Goal: Task Accomplishment & Management: Manage account settings

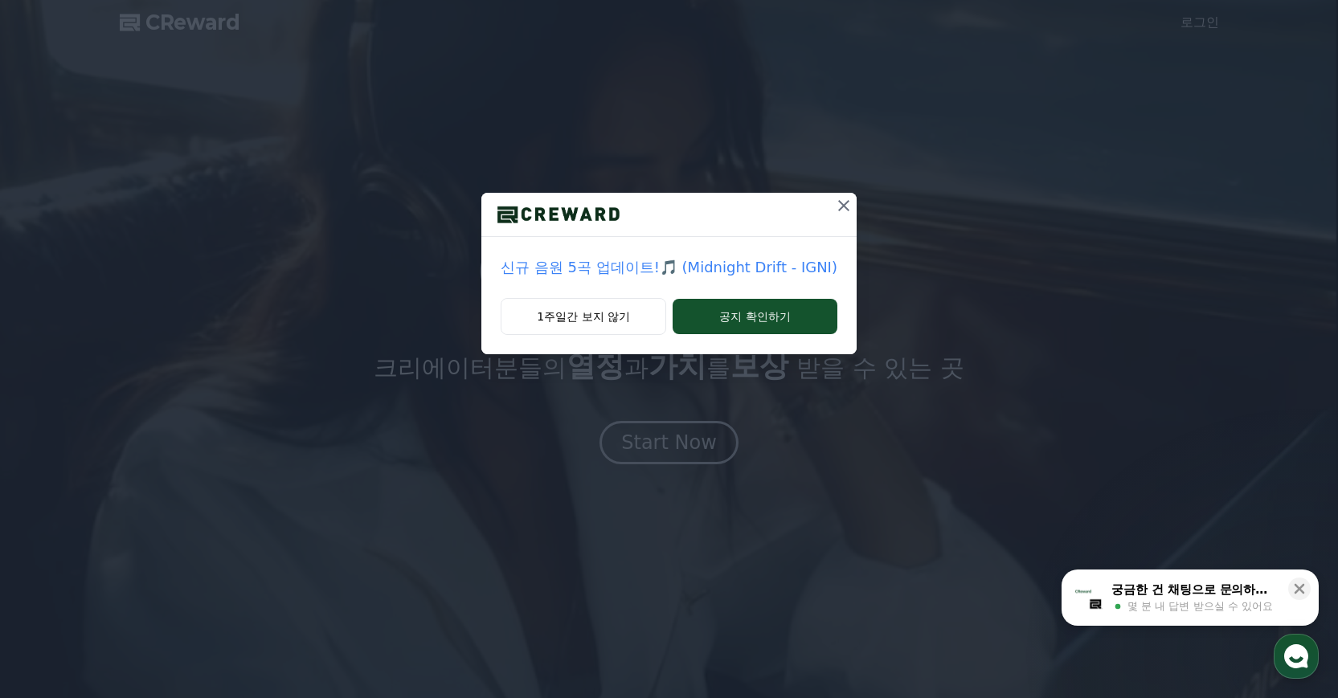
click at [834, 206] on icon at bounding box center [843, 205] width 19 height 19
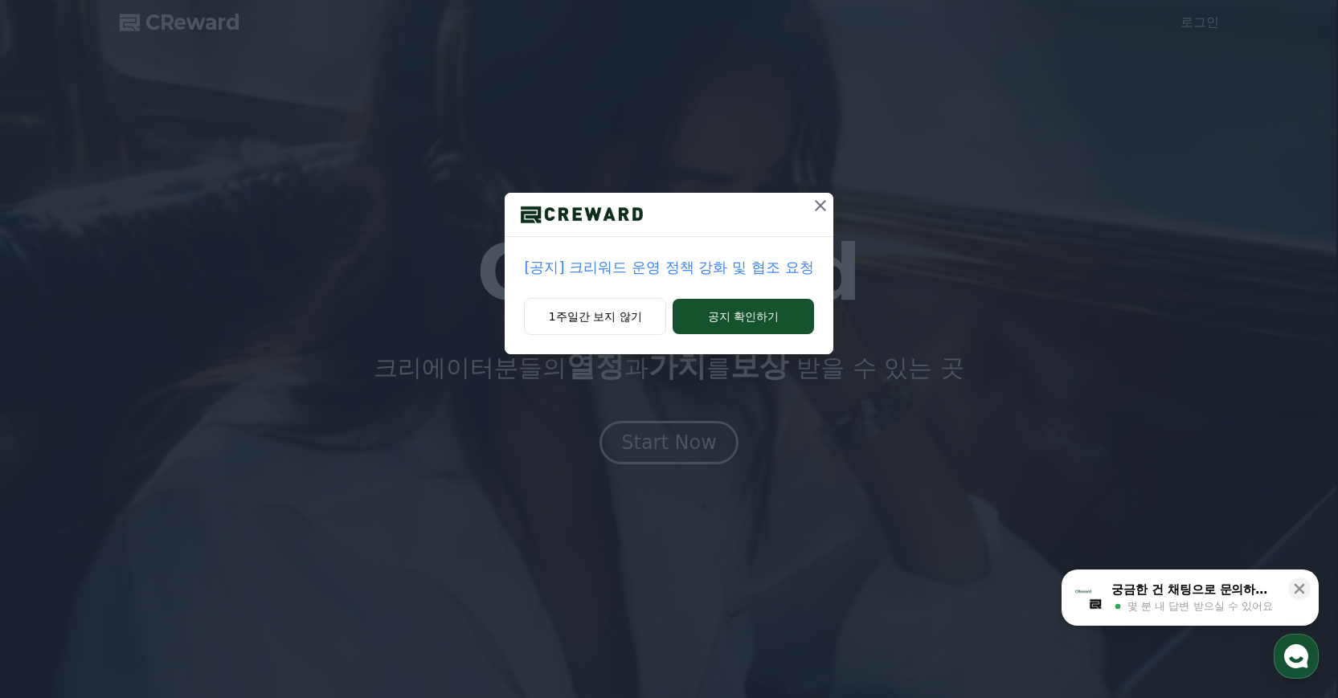
click at [819, 196] on icon at bounding box center [820, 205] width 19 height 19
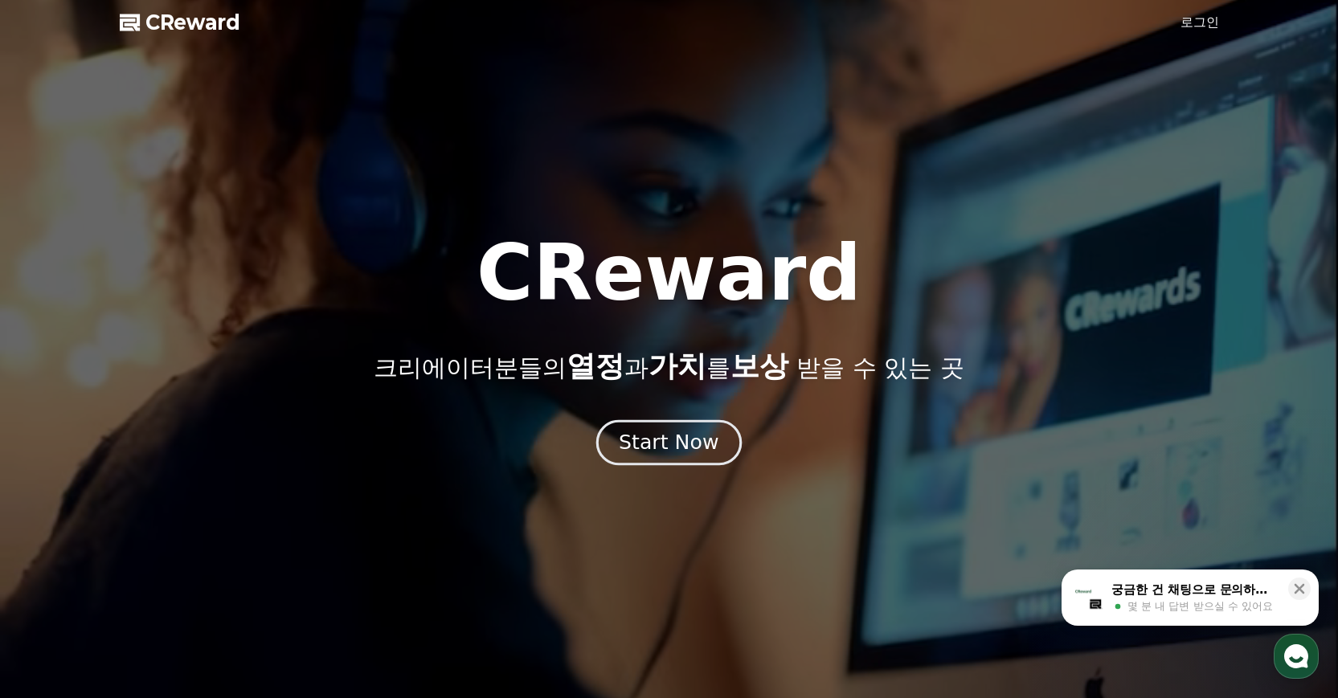
click at [660, 451] on div "Start Now" at bounding box center [669, 442] width 100 height 27
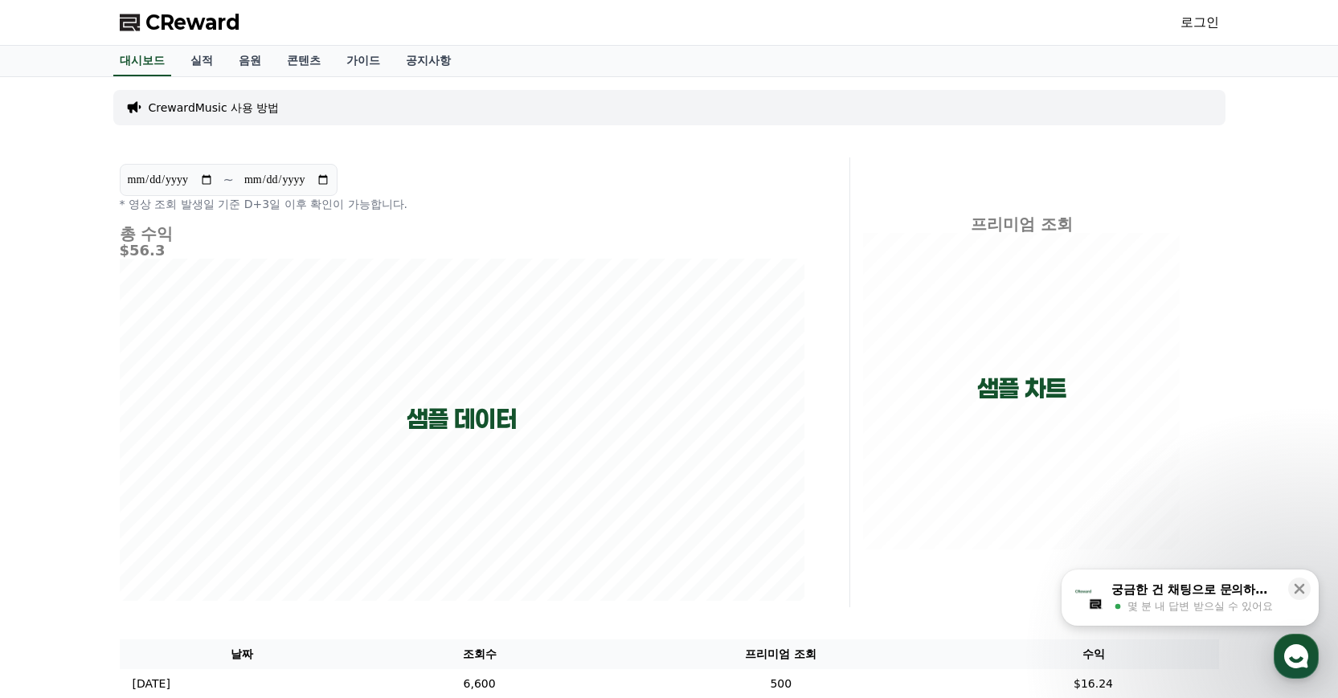
click at [1203, 19] on link "로그인" at bounding box center [1199, 22] width 39 height 19
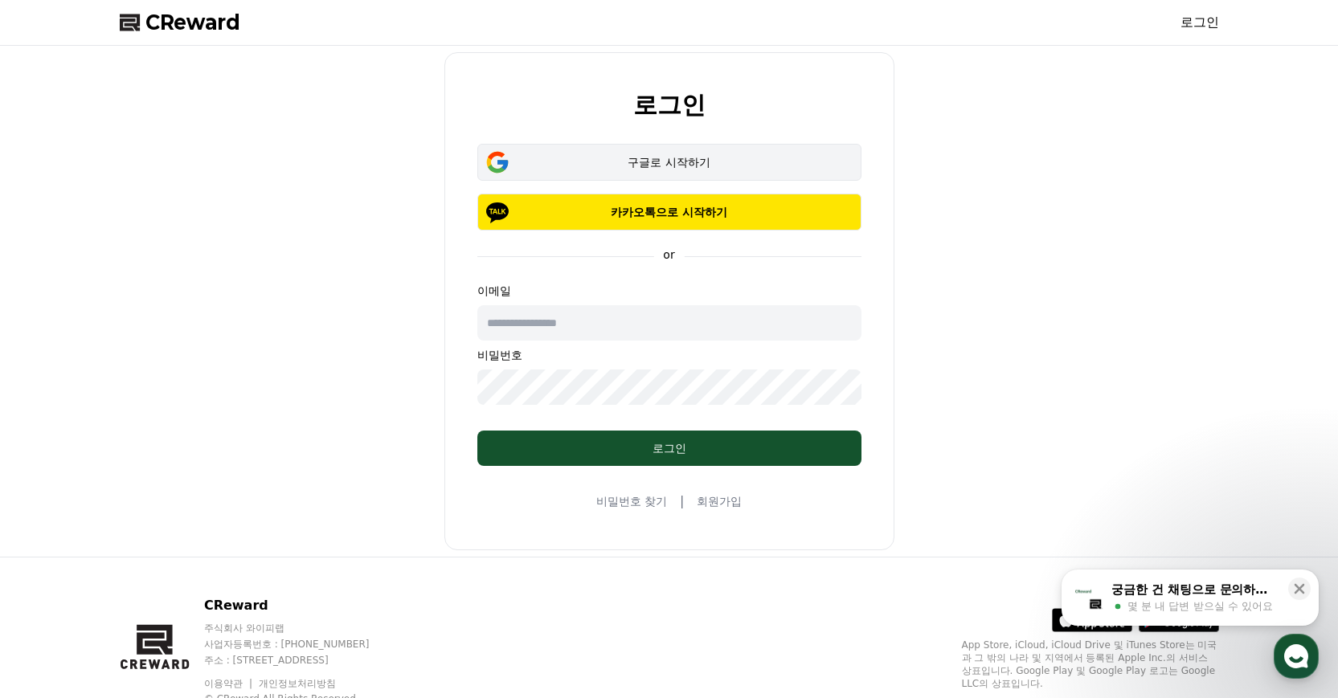
click at [699, 167] on div "구글로 시작하기" at bounding box center [668, 162] width 337 height 16
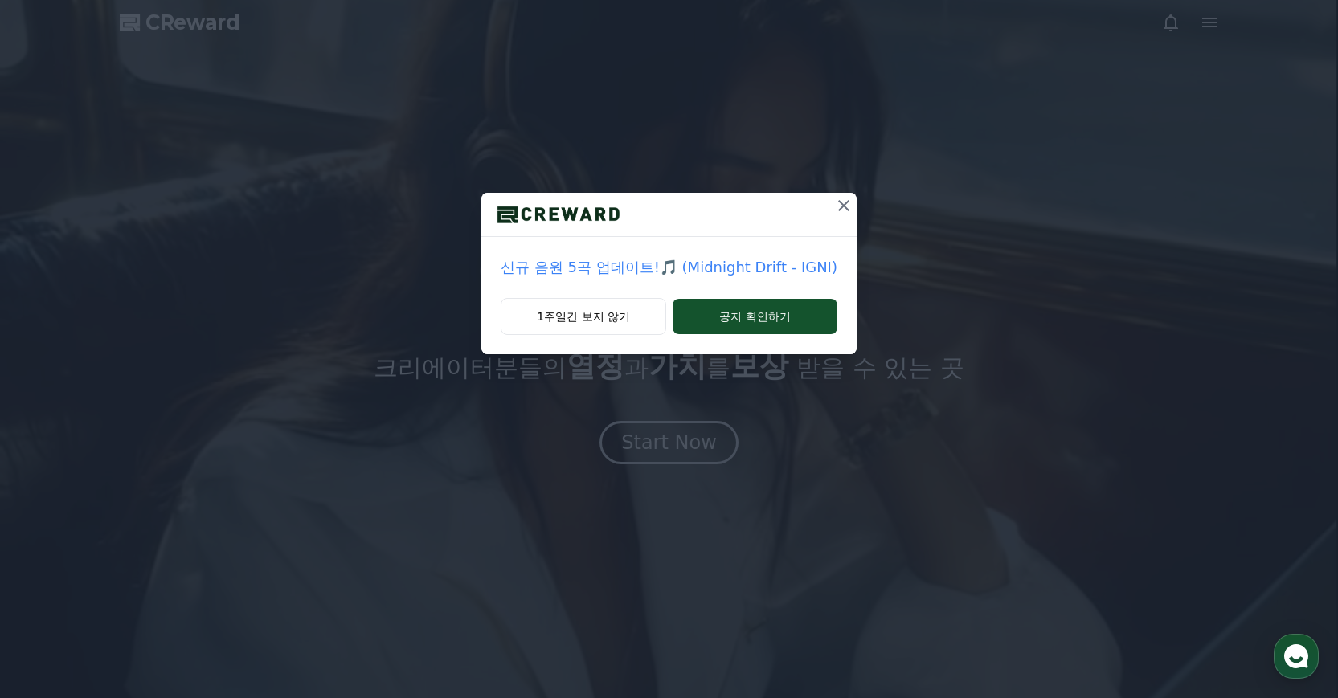
click at [834, 210] on icon at bounding box center [843, 205] width 19 height 19
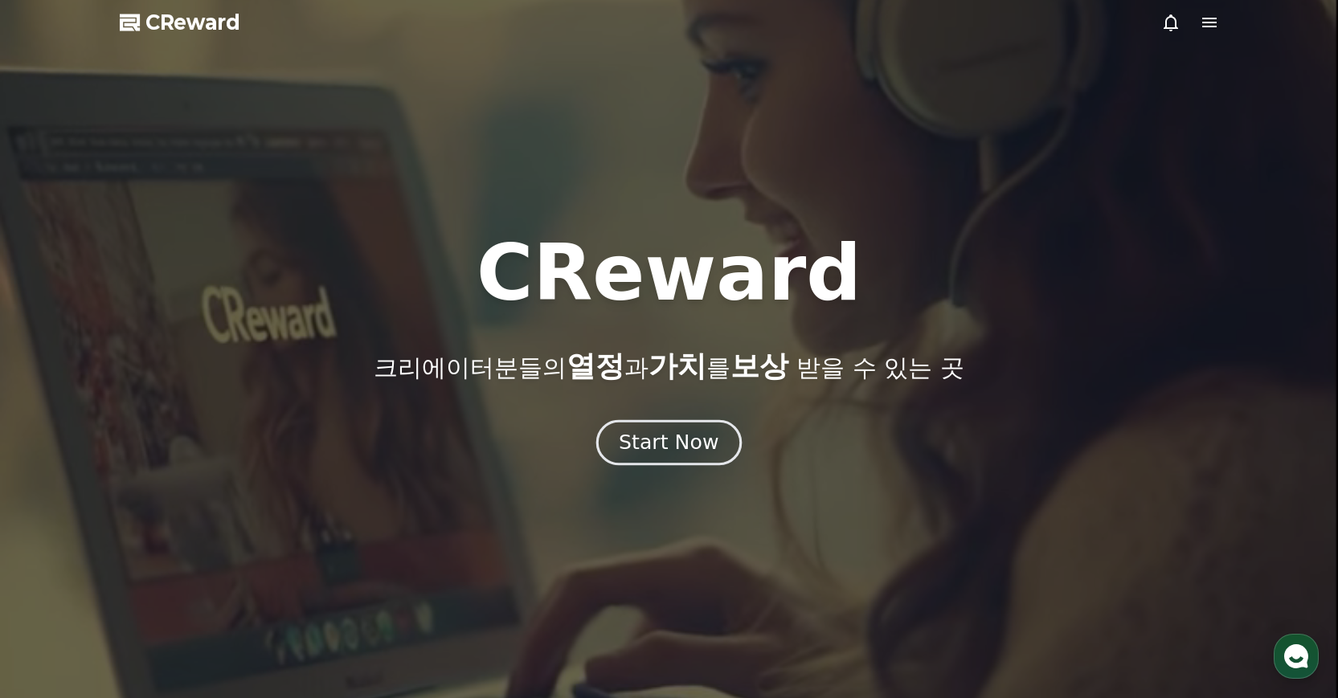
click at [699, 435] on div "Start Now" at bounding box center [669, 442] width 100 height 27
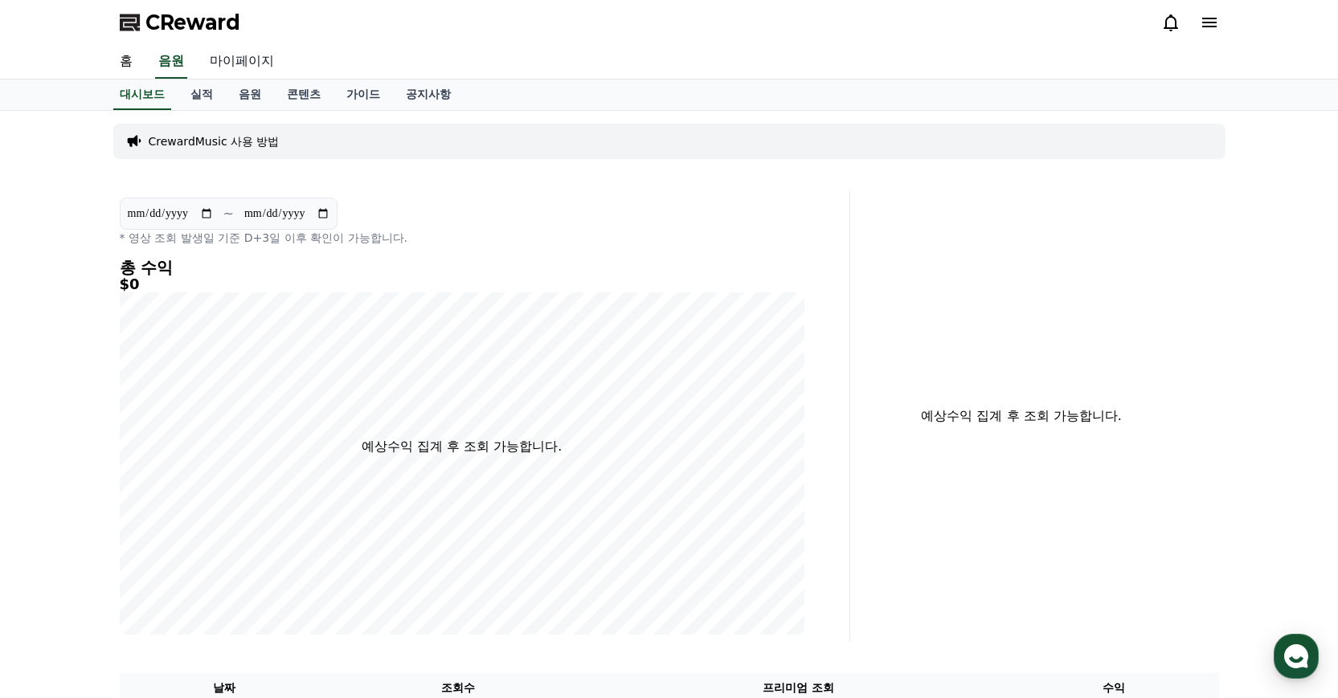
click at [246, 52] on link "마이페이지" at bounding box center [242, 62] width 90 height 34
select select "**********"
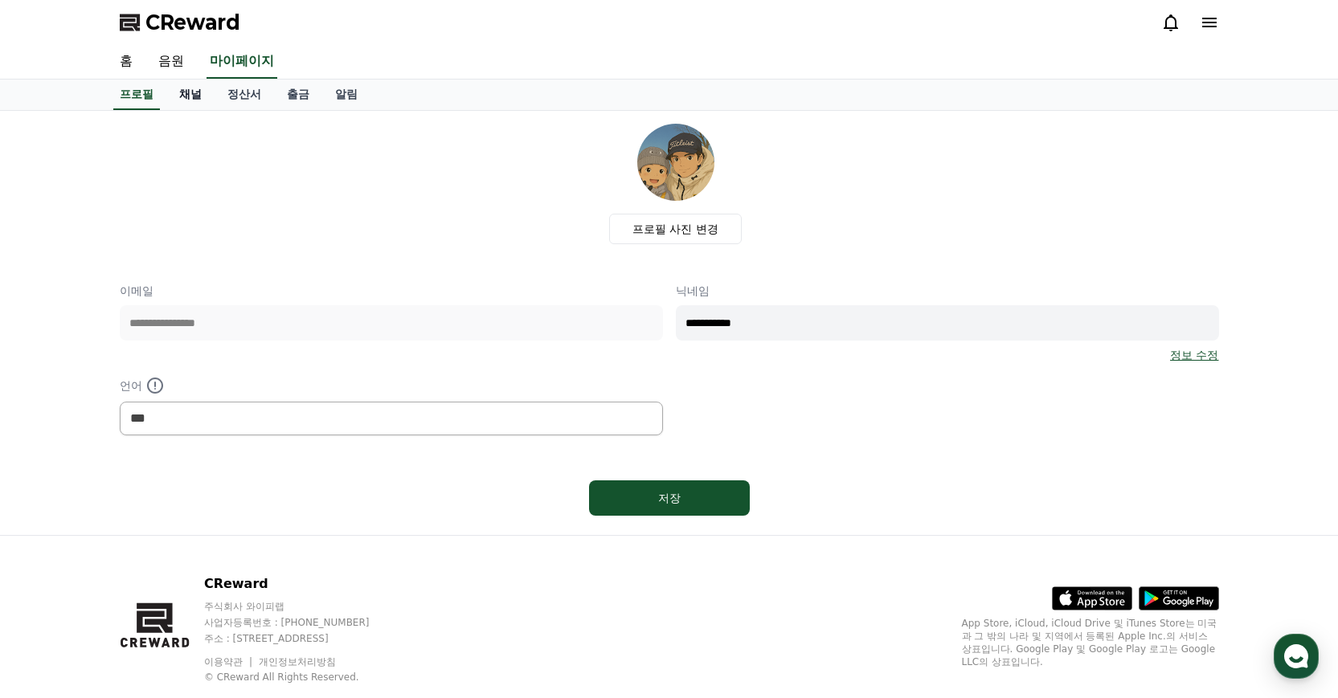
click at [193, 96] on link "채널" at bounding box center [190, 95] width 48 height 31
